Goal: Transaction & Acquisition: Download file/media

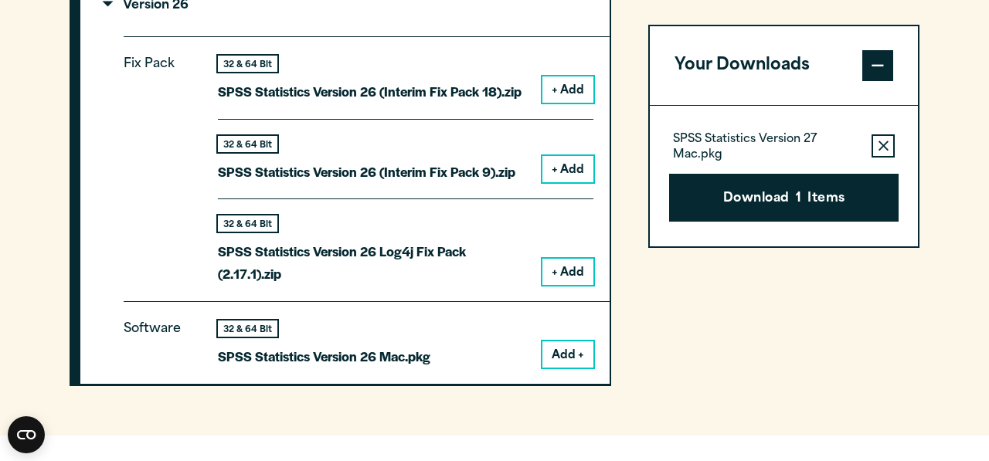
scroll to position [2116, 0]
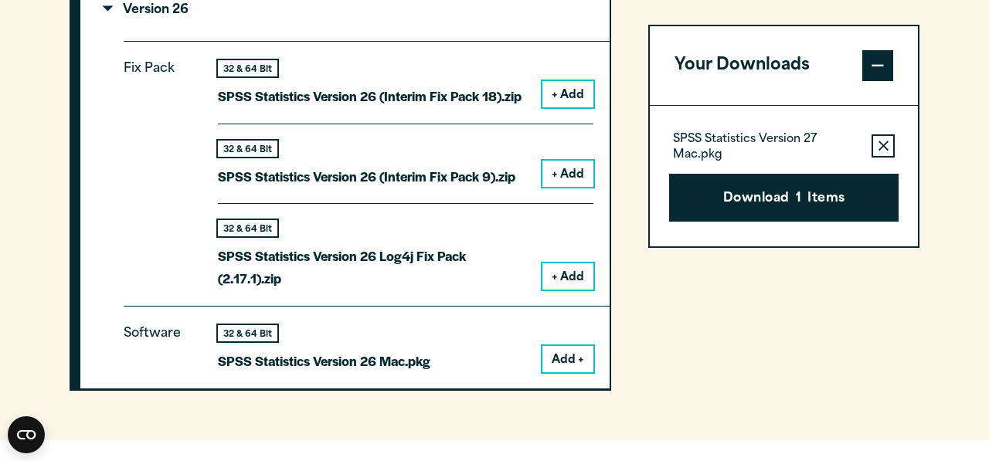
click at [887, 141] on icon "button" at bounding box center [883, 146] width 10 height 11
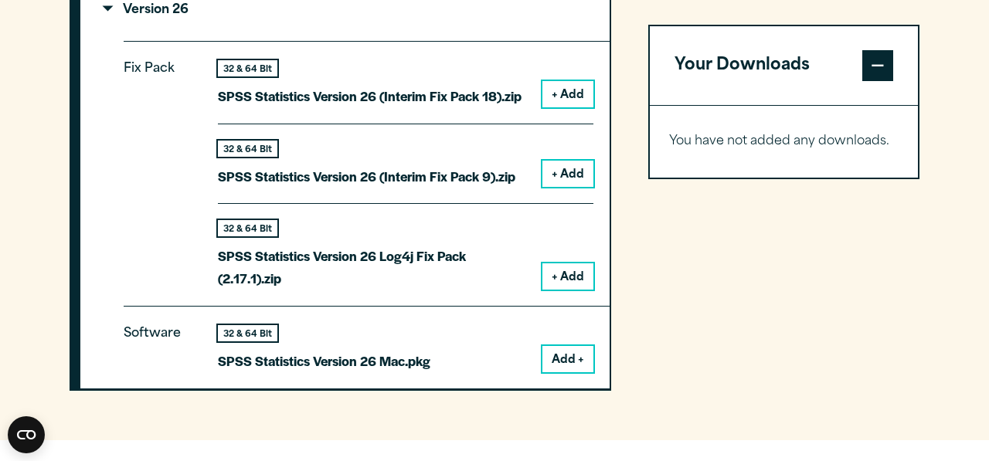
click at [562, 96] on button "+ Add" at bounding box center [567, 94] width 51 height 26
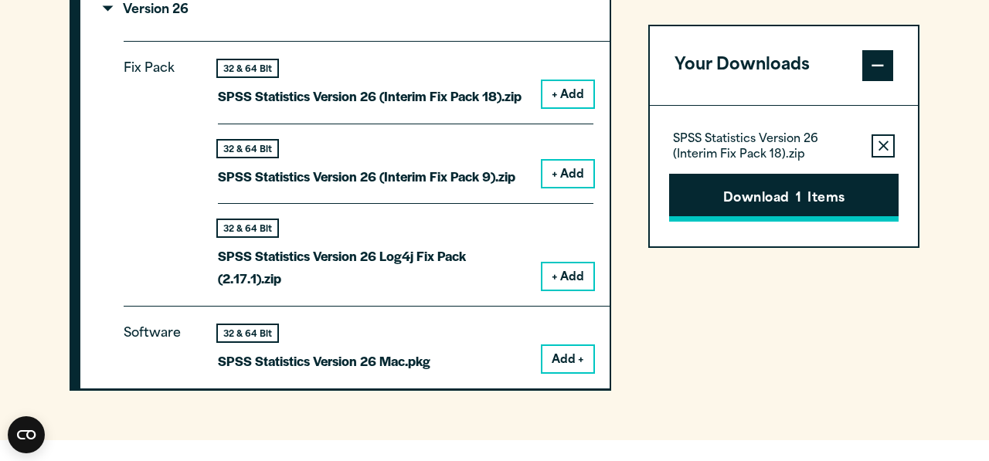
click at [814, 208] on button "Download 1 Items" at bounding box center [783, 198] width 229 height 48
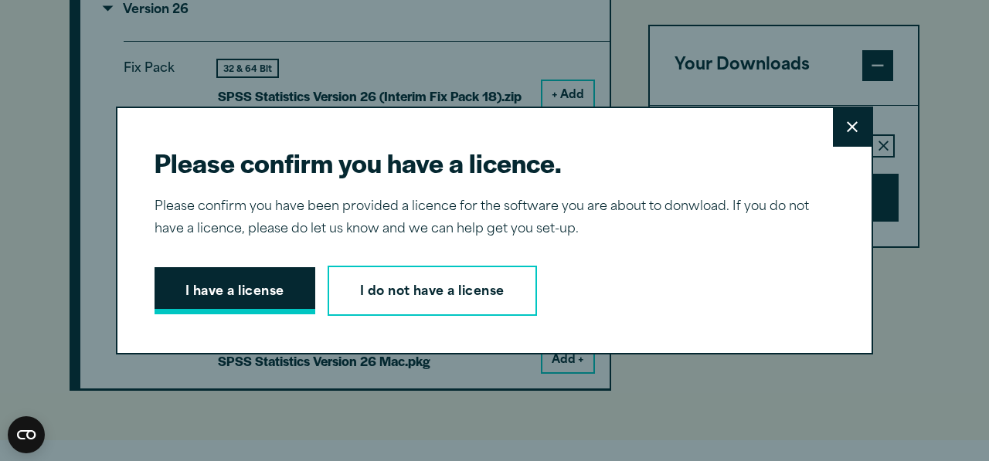
click at [270, 290] on button "I have a license" at bounding box center [235, 291] width 161 height 48
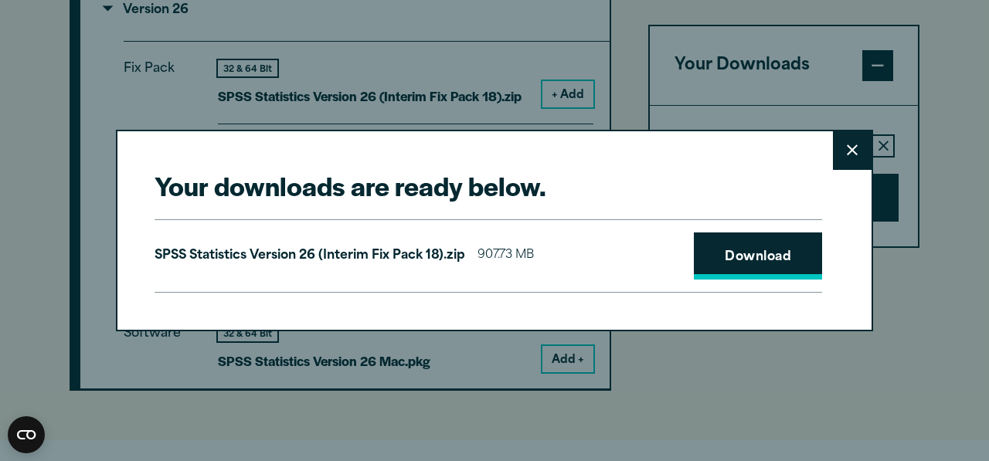
click at [747, 258] on link "Download" at bounding box center [758, 257] width 128 height 48
click at [857, 148] on icon at bounding box center [852, 150] width 11 height 12
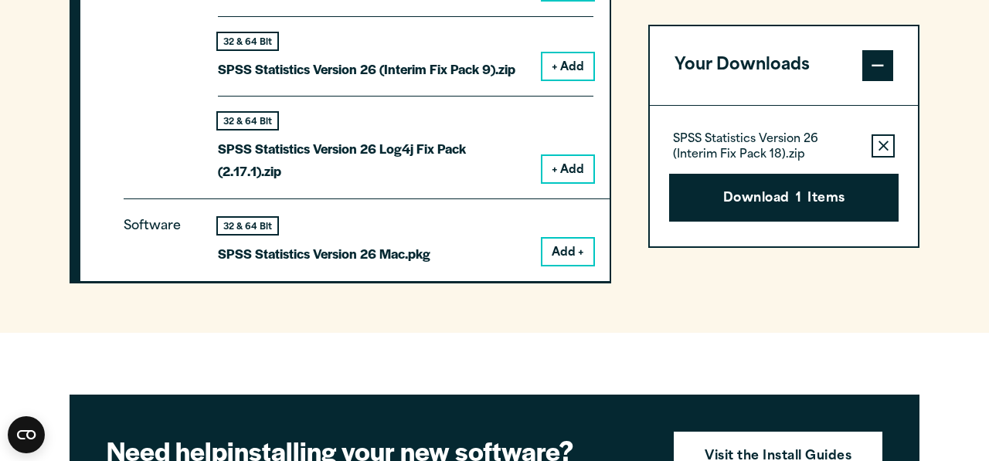
scroll to position [2223, 0]
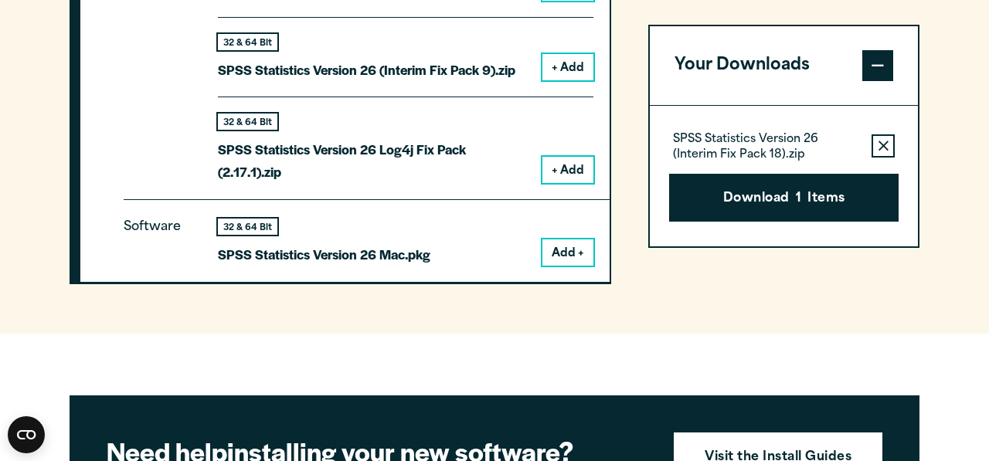
click at [892, 145] on button "Remove this item from your software download list" at bounding box center [882, 145] width 23 height 23
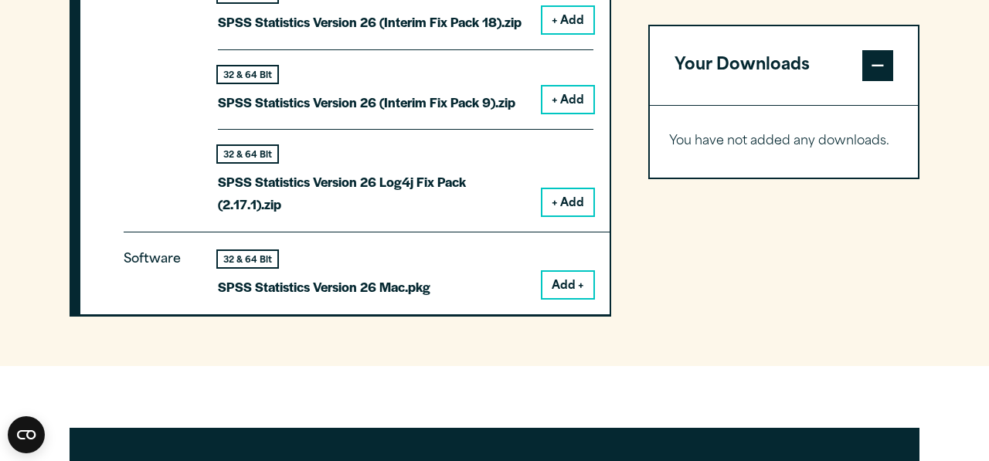
scroll to position [2192, 0]
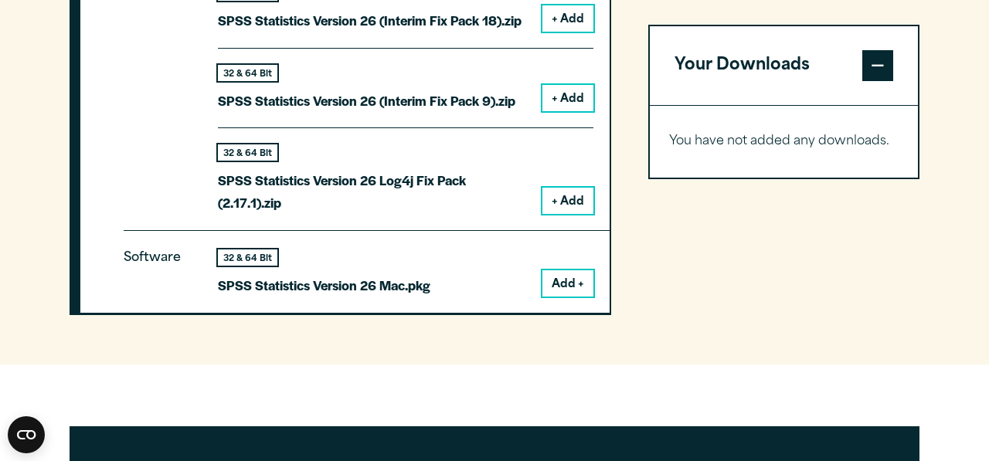
click at [569, 287] on button "Add +" at bounding box center [567, 283] width 51 height 26
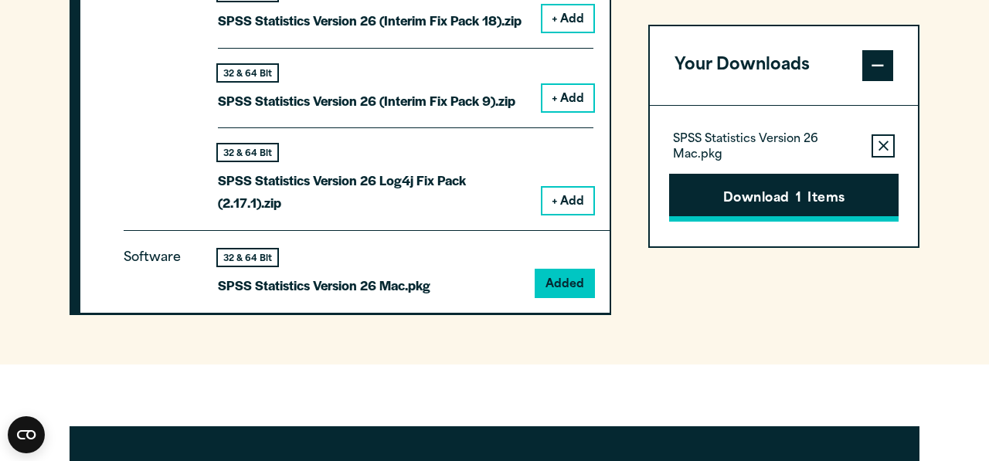
click at [784, 210] on button "Download 1 Items" at bounding box center [783, 198] width 229 height 48
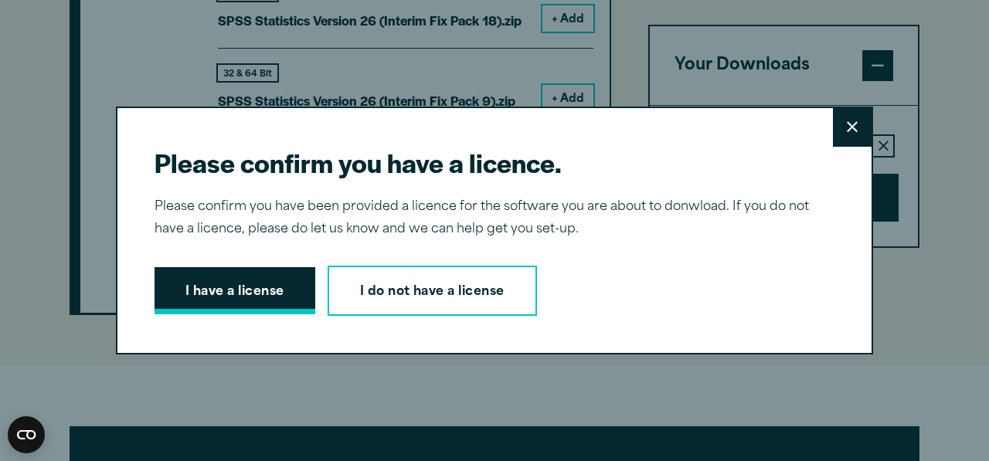
click at [197, 284] on button "I have a license" at bounding box center [235, 291] width 161 height 48
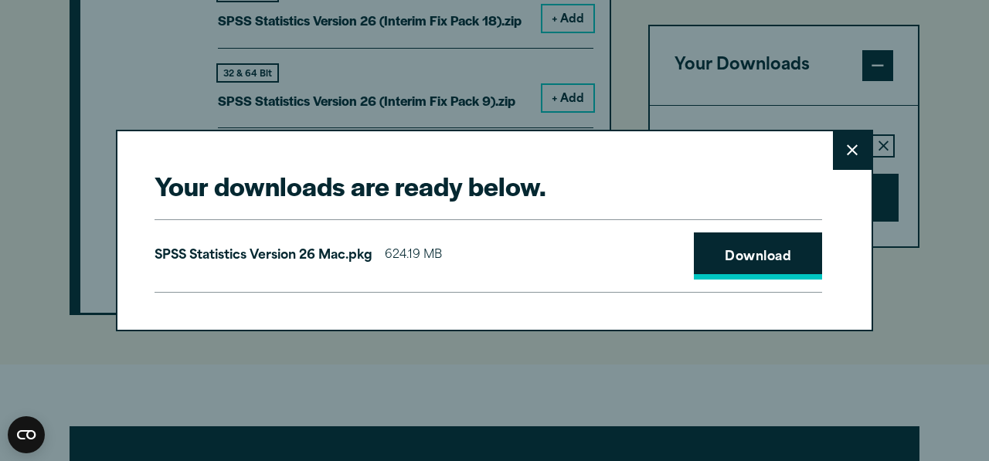
click at [749, 255] on link "Download" at bounding box center [758, 257] width 128 height 48
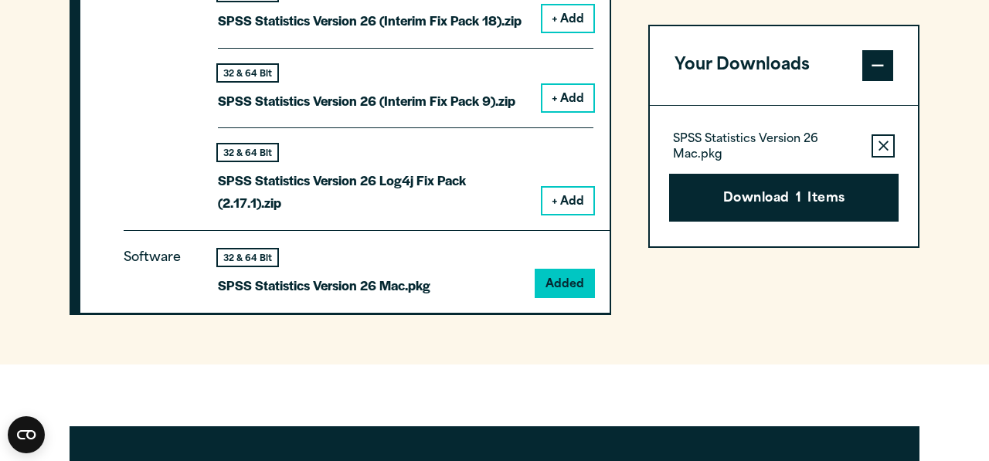
click at [970, 312] on div "Your downloads are ready below. Close SPSS Statistics Version 26 Mac.pkg 624.19…" at bounding box center [494, 230] width 989 height 461
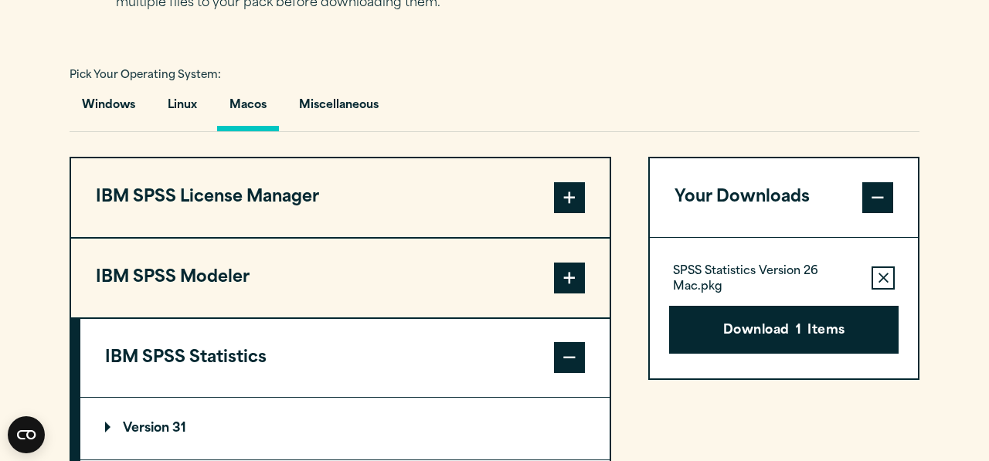
scroll to position [1072, 0]
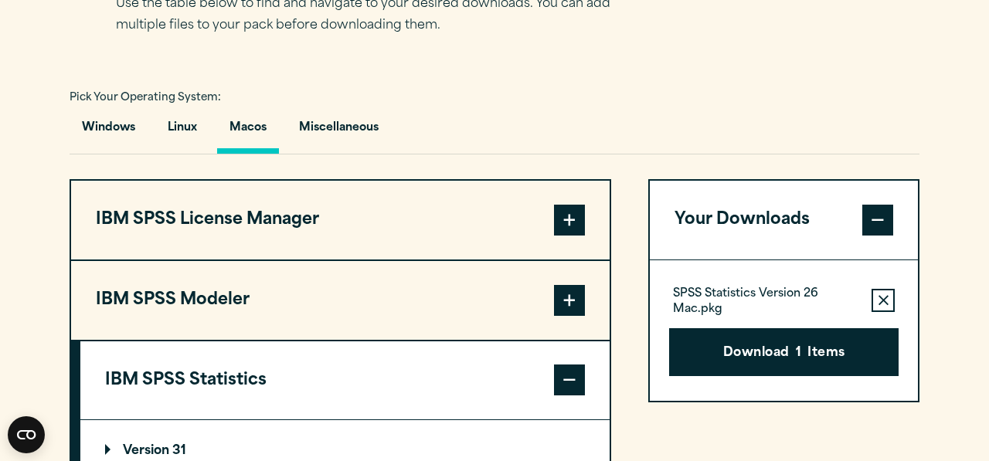
click at [435, 94] on div "Pick Your Operating System: Windows Linux [GEOGRAPHIC_DATA] Miscellaneous" at bounding box center [495, 121] width 850 height 68
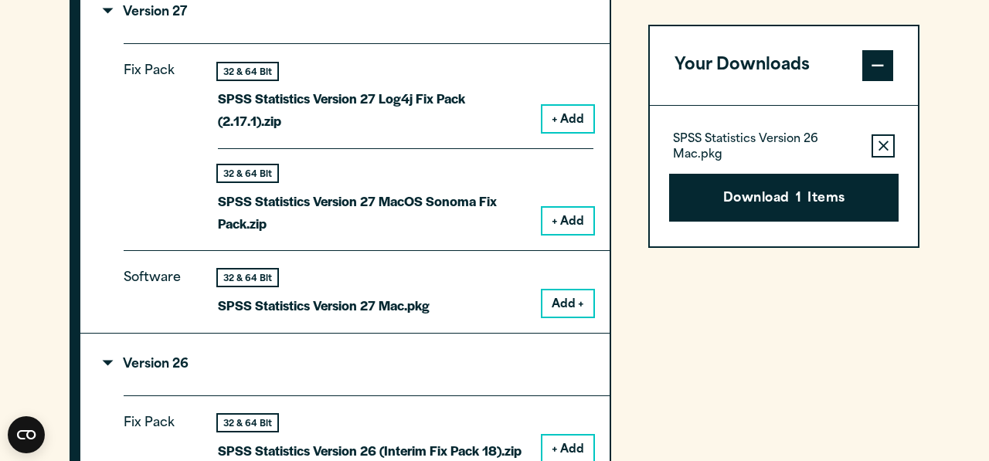
scroll to position [1768, 0]
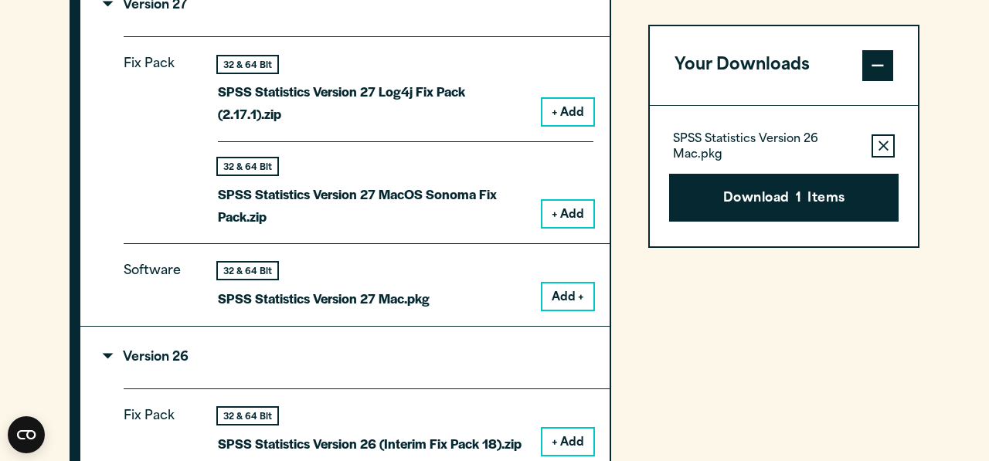
click at [557, 306] on button "Add +" at bounding box center [567, 297] width 51 height 26
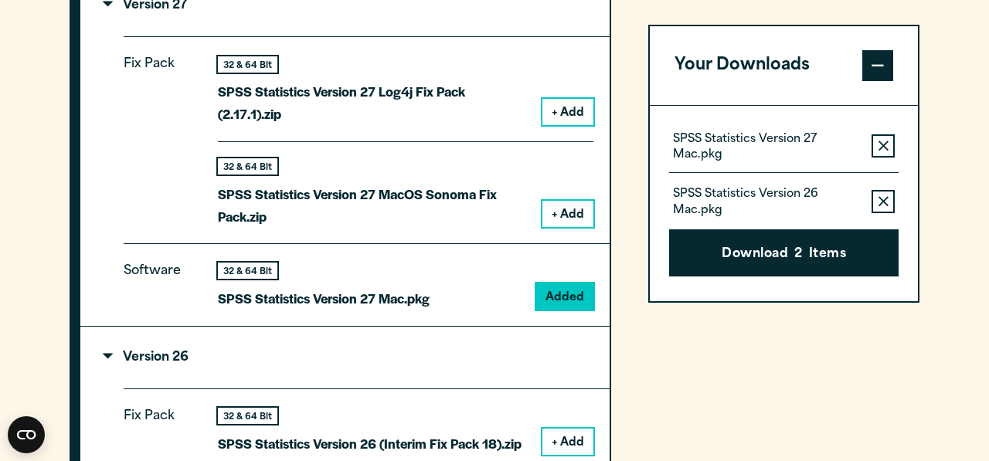
click at [881, 200] on icon "button" at bounding box center [883, 201] width 10 height 11
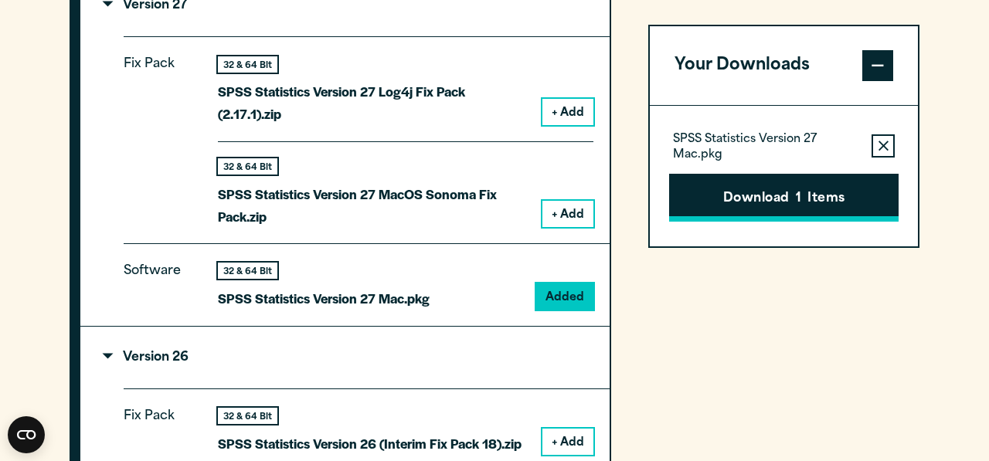
click at [820, 204] on button "Download 1 Items" at bounding box center [783, 198] width 229 height 48
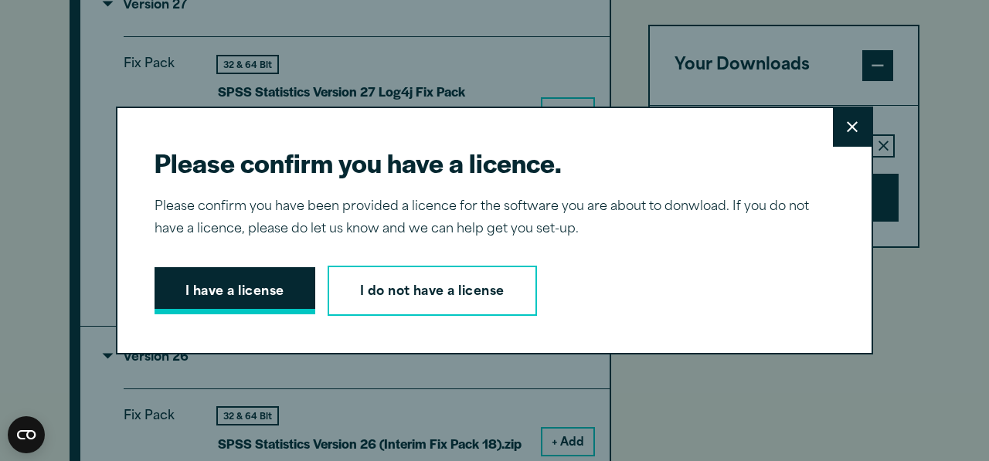
click at [263, 286] on button "I have a license" at bounding box center [235, 291] width 161 height 48
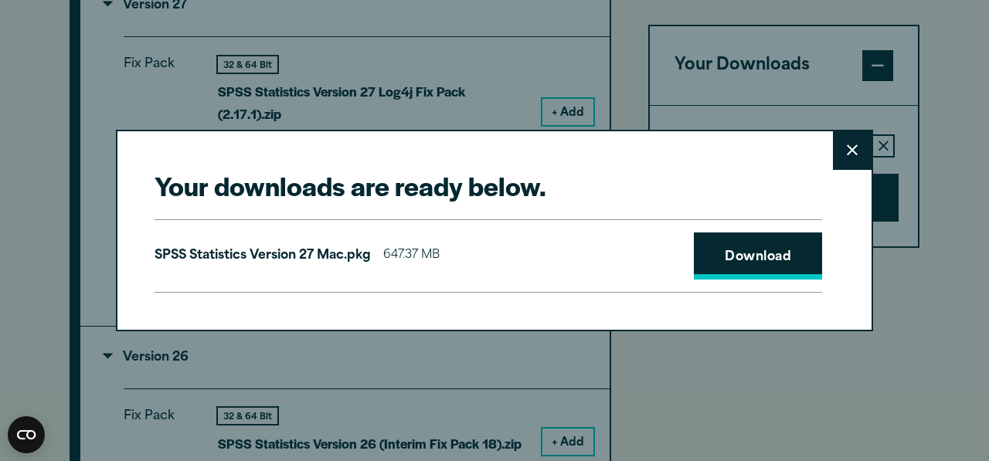
click at [777, 267] on link "Download" at bounding box center [758, 257] width 128 height 48
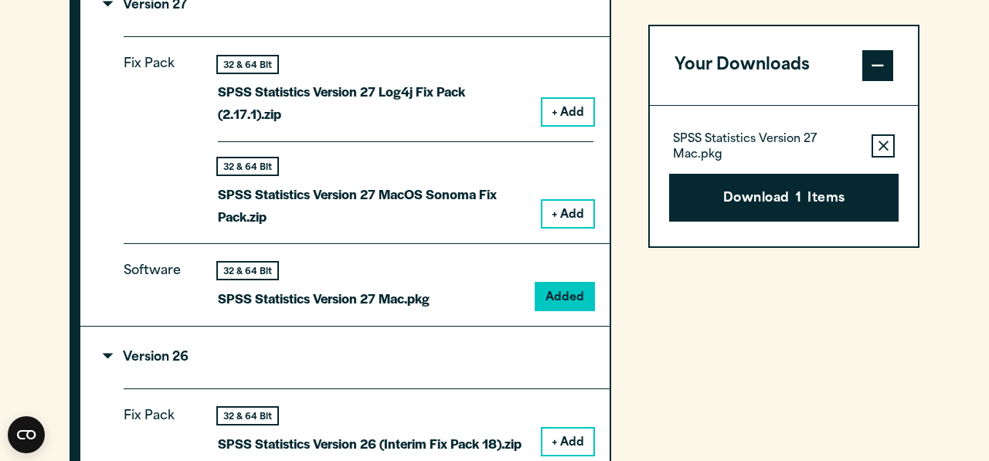
click at [49, 29] on div "Your downloads are ready below. Close SPSS Statistics Version 27 Mac.pkg 647.37…" at bounding box center [494, 230] width 989 height 461
